Goal: Find contact information: Find contact information

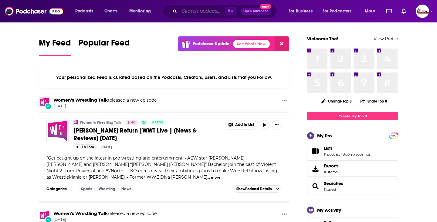
click at [205, 12] on input "Search podcasts, credits, & more..." at bounding box center [201, 11] width 45 height 10
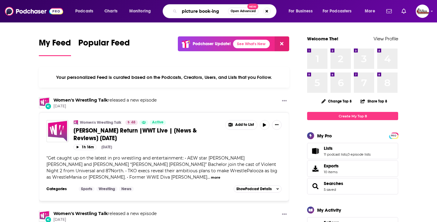
type input "picture book-ing"
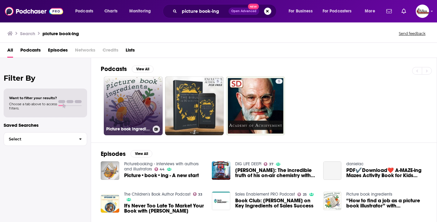
scroll to position [34, 0]
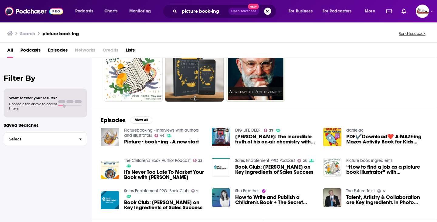
click at [145, 143] on span "Picture•book•ing - A new start" at bounding box center [161, 141] width 75 height 5
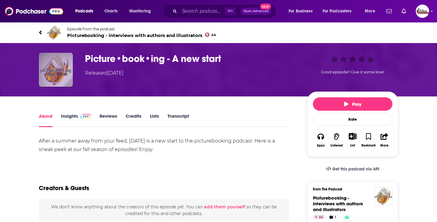
click at [58, 68] on img "Picture•book•ing - A new start" at bounding box center [56, 70] width 34 height 34
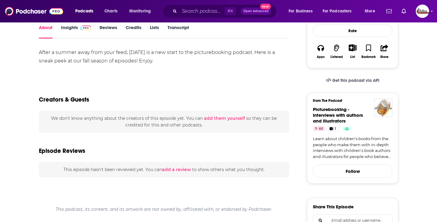
scroll to position [89, 0]
click at [328, 116] on span "Picturebooking - interviews with authors and illustrators" at bounding box center [338, 114] width 50 height 17
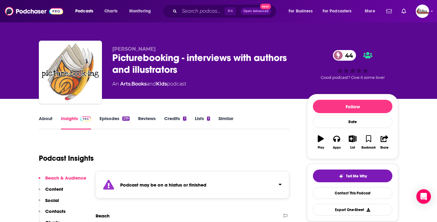
click at [113, 122] on link "Episodes 239" at bounding box center [115, 123] width 30 height 14
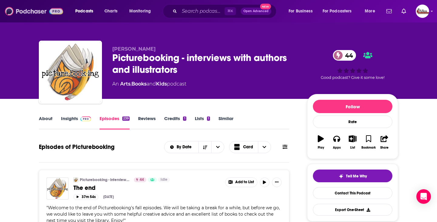
click at [19, 9] on img at bounding box center [34, 11] width 58 height 12
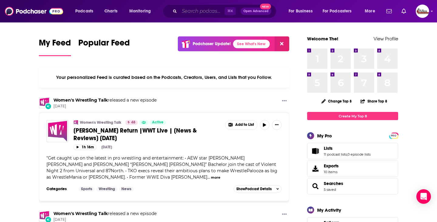
click at [189, 12] on input "Search podcasts, credits, & more..." at bounding box center [201, 11] width 45 height 10
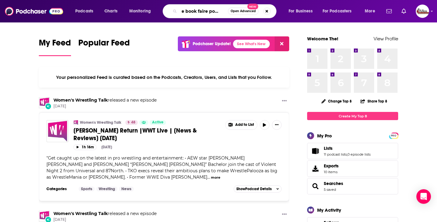
scroll to position [0, 7]
type input "the book faire podcast"
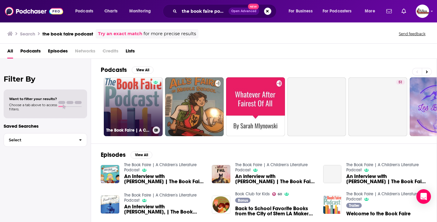
click at [142, 102] on link "The Book Faire | A Children's Literature Podcast" at bounding box center [133, 106] width 59 height 59
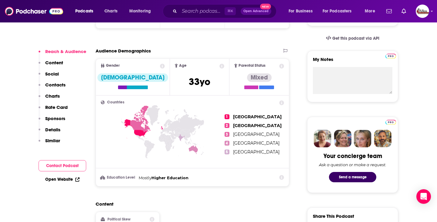
scroll to position [363, 0]
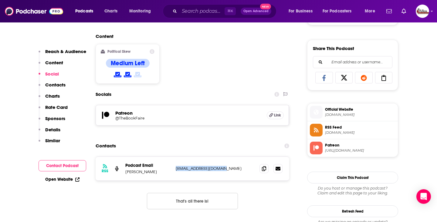
drag, startPoint x: 175, startPoint y: 169, endPoint x: 226, endPoint y: 168, distance: 51.0
click at [226, 168] on div "RSS Podcast Email [PERSON_NAME] [EMAIL_ADDRESS][DOMAIN_NAME] [EMAIL_ADDRESS][DO…" at bounding box center [193, 169] width 194 height 24
copy p "[EMAIL_ADDRESS][DOMAIN_NAME]"
click at [208, 73] on div "Content Political Skew Medium Left" at bounding box center [193, 60] width 194 height 55
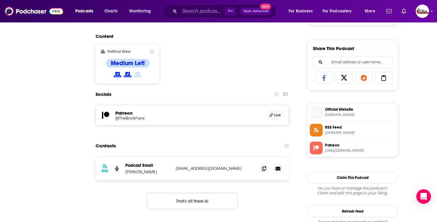
scroll to position [0, 0]
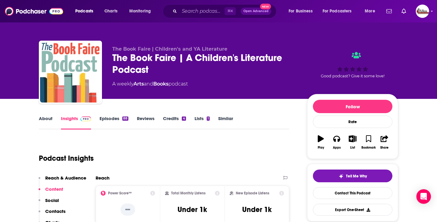
click at [116, 123] on link "Episodes 88" at bounding box center [114, 123] width 29 height 14
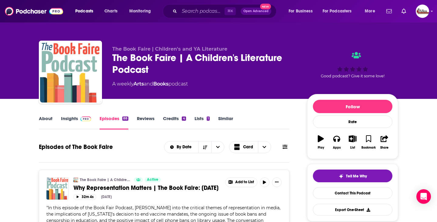
click at [70, 122] on link "Insights" at bounding box center [76, 123] width 30 height 14
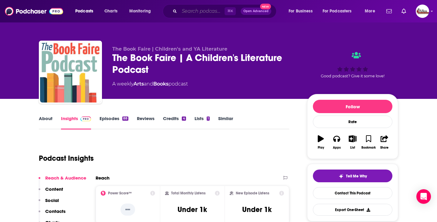
click at [192, 11] on input "Search podcasts, credits, & more..." at bounding box center [201, 11] width 45 height 10
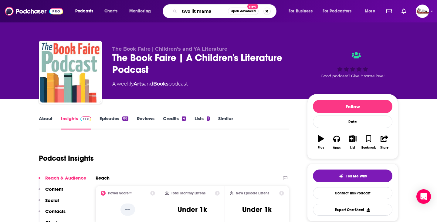
type input "two lit mamas"
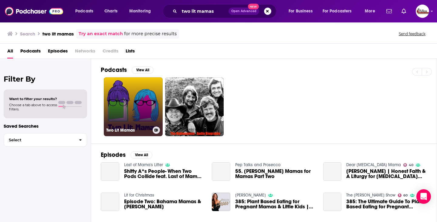
click at [136, 107] on link "Two Lit Mamas" at bounding box center [133, 106] width 59 height 59
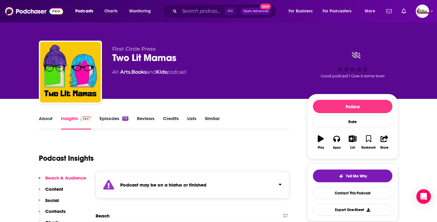
click at [110, 124] on link "Episodes 113" at bounding box center [114, 123] width 29 height 14
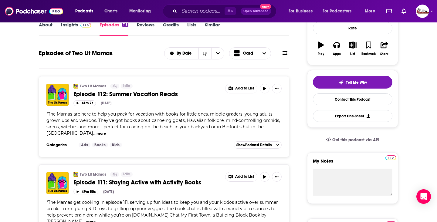
scroll to position [10, 0]
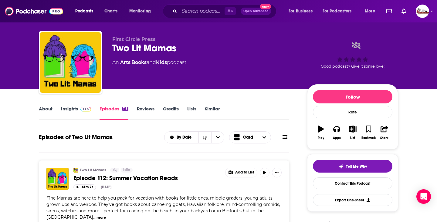
click at [64, 110] on link "Insights" at bounding box center [76, 113] width 30 height 14
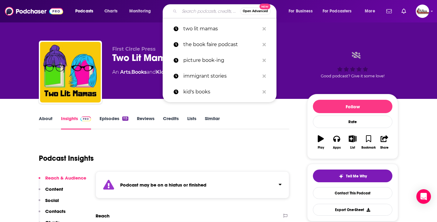
click at [192, 11] on input "Search podcasts, credits, & more..." at bounding box center [209, 11] width 61 height 10
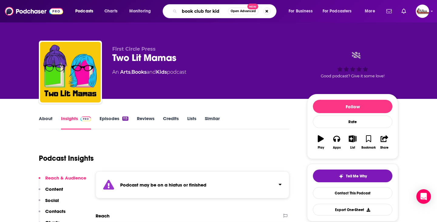
type input "book club for kids"
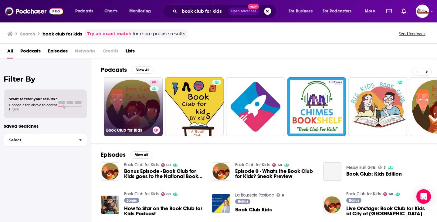
click at [138, 105] on link "60 Book Club for Kids" at bounding box center [133, 106] width 59 height 59
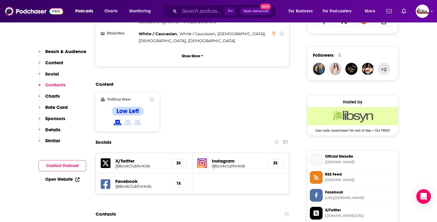
scroll to position [543, 0]
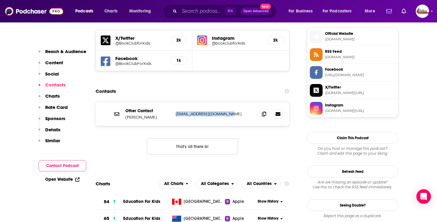
drag, startPoint x: 174, startPoint y: 89, endPoint x: 226, endPoint y: 91, distance: 52.6
click at [226, 102] on div "Other Contact [PERSON_NAME] [EMAIL_ADDRESS][DOMAIN_NAME] [EMAIL_ADDRESS][DOMAIN…" at bounding box center [193, 114] width 194 height 24
copy p "[EMAIL_ADDRESS][DOMAIN_NAME]"
click at [220, 103] on div "Other Contact [PERSON_NAME] [EMAIL_ADDRESS][DOMAIN_NAME] [EMAIL_ADDRESS][DOMAIN…" at bounding box center [193, 133] width 194 height 63
drag, startPoint x: 225, startPoint y: 91, endPoint x: 170, endPoint y: 91, distance: 54.6
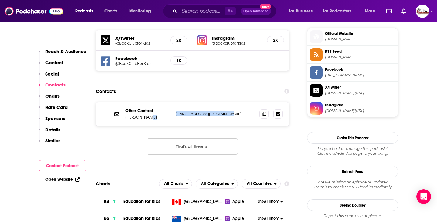
click at [0, 0] on div "Other Contact [PERSON_NAME] [EMAIL_ADDRESS][DOMAIN_NAME] [EMAIL_ADDRESS][DOMAIN…" at bounding box center [0, 0] width 0 height 0
copy div "[EMAIL_ADDRESS][DOMAIN_NAME]"
click at [114, 86] on h2 "Contacts" at bounding box center [106, 92] width 20 height 12
click at [185, 10] on input "Search podcasts, credits, & more..." at bounding box center [201, 11] width 45 height 10
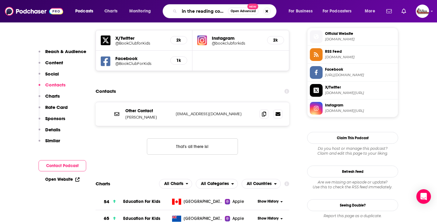
type input "in the [GEOGRAPHIC_DATA]"
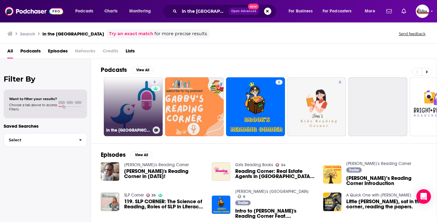
click at [138, 101] on link "8 In the [GEOGRAPHIC_DATA]" at bounding box center [133, 106] width 59 height 59
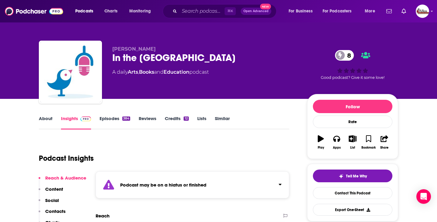
click at [109, 123] on link "Episodes 384" at bounding box center [115, 123] width 31 height 14
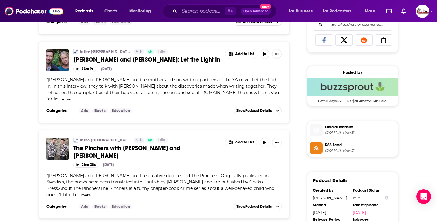
scroll to position [401, 0]
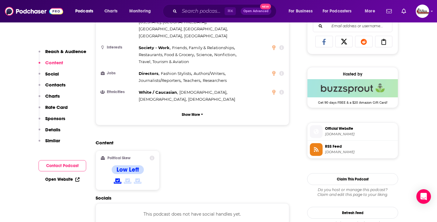
scroll to position [456, 0]
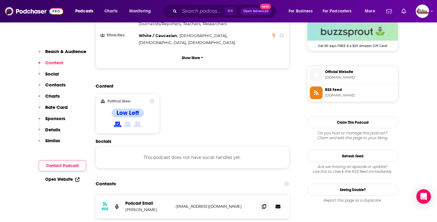
drag, startPoint x: 175, startPoint y: 184, endPoint x: 248, endPoint y: 183, distance: 73.5
click at [248, 195] on div "RSS Podcast Email [PERSON_NAME] [EMAIL_ADDRESS][DOMAIN_NAME] [EMAIL_ADDRESS][DO…" at bounding box center [193, 207] width 194 height 24
copy p "[EMAIL_ADDRESS][DOMAIN_NAME]"
click at [196, 13] on input "Search podcasts, credits, & more..." at bounding box center [201, 11] width 45 height 10
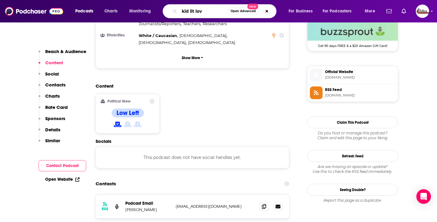
type input "kid lit love"
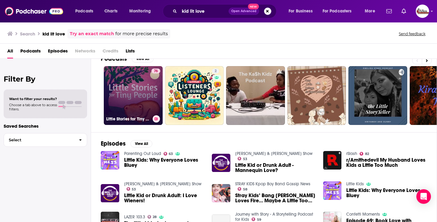
scroll to position [12, 0]
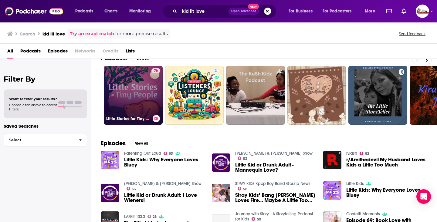
click at [141, 107] on link "76 Little Stories for Tiny People: Anytime and bedtime stories for kids" at bounding box center [133, 95] width 59 height 59
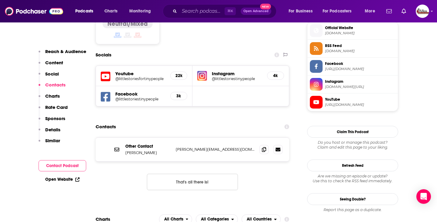
scroll to position [503, 0]
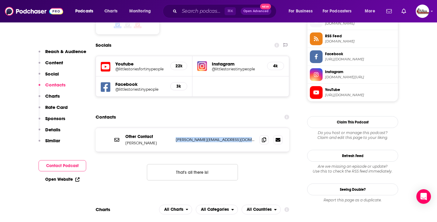
drag, startPoint x: 174, startPoint y: 124, endPoint x: 237, endPoint y: 122, distance: 62.8
click at [237, 128] on div "Other Contact Rhea Pechter [EMAIL_ADDRESS][DOMAIN_NAME] [PERSON_NAME][EMAIL_ADD…" at bounding box center [193, 140] width 194 height 24
copy p "[PERSON_NAME][EMAIL_ADDRESS][DOMAIN_NAME]"
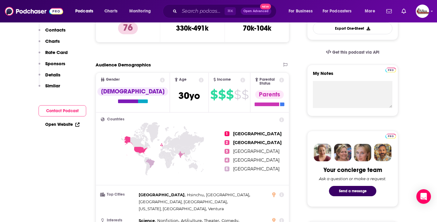
scroll to position [0, 0]
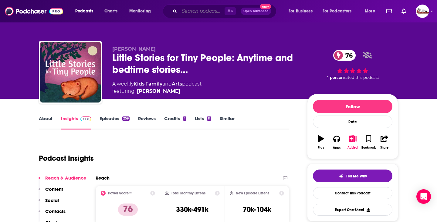
click at [186, 9] on input "Search podcasts, credits, & more..." at bounding box center [201, 11] width 45 height 10
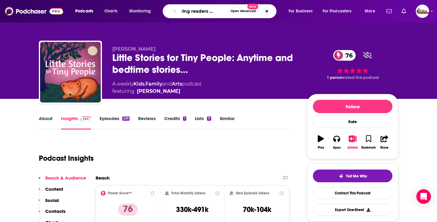
type input "growing readers podcast"
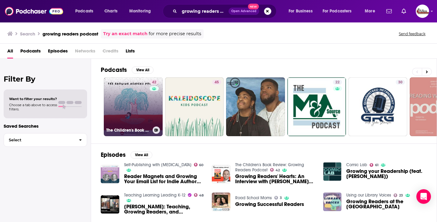
click at [149, 107] on link "42 The Children's Book Review: Growing Readers Podcast" at bounding box center [133, 106] width 59 height 59
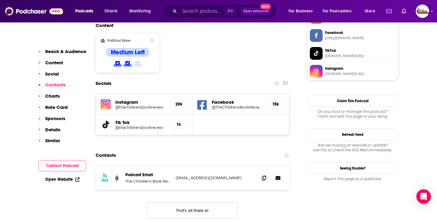
scroll to position [512, 0]
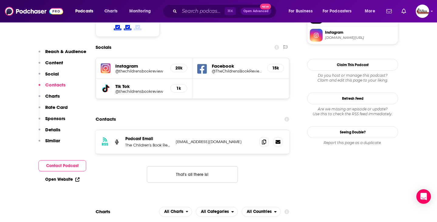
drag, startPoint x: 173, startPoint y: 115, endPoint x: 253, endPoint y: 113, distance: 79.3
click at [253, 130] on div "RSS Podcast Email The Children's Book Review [EMAIL_ADDRESS][DOMAIN_NAME] [EMAI…" at bounding box center [193, 142] width 194 height 24
click at [197, 114] on div "Contacts" at bounding box center [193, 120] width 194 height 12
click at [243, 130] on div "RSS Podcast Email The Children's Book Review [EMAIL_ADDRESS][DOMAIN_NAME] [EMAI…" at bounding box center [193, 142] width 194 height 24
click at [244, 139] on p "[EMAIL_ADDRESS][DOMAIN_NAME]" at bounding box center [215, 141] width 79 height 5
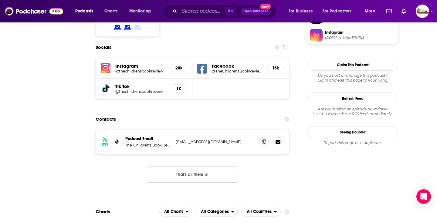
scroll to position [0, 0]
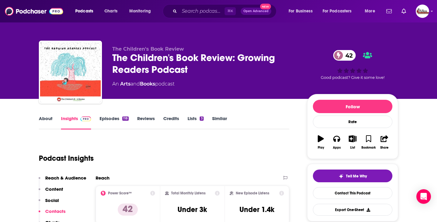
click at [152, 84] on link "Books" at bounding box center [147, 84] width 15 height 6
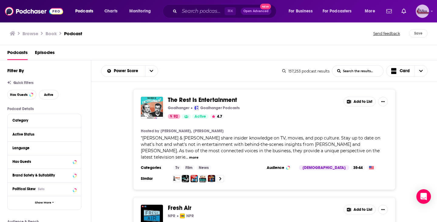
click at [428, 10] on img "Logged in as AllenMedia" at bounding box center [422, 11] width 13 height 13
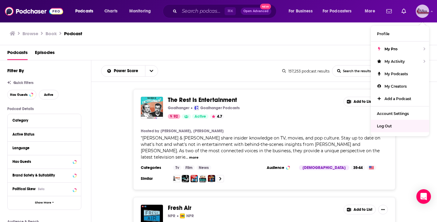
click at [387, 125] on span "Log Out" at bounding box center [384, 126] width 15 height 5
